Goal: Navigation & Orientation: Find specific page/section

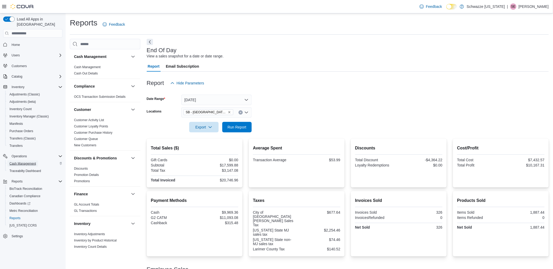
click at [24, 162] on span "Cash Management" at bounding box center [22, 164] width 26 height 4
